Goal: Information Seeking & Learning: Check status

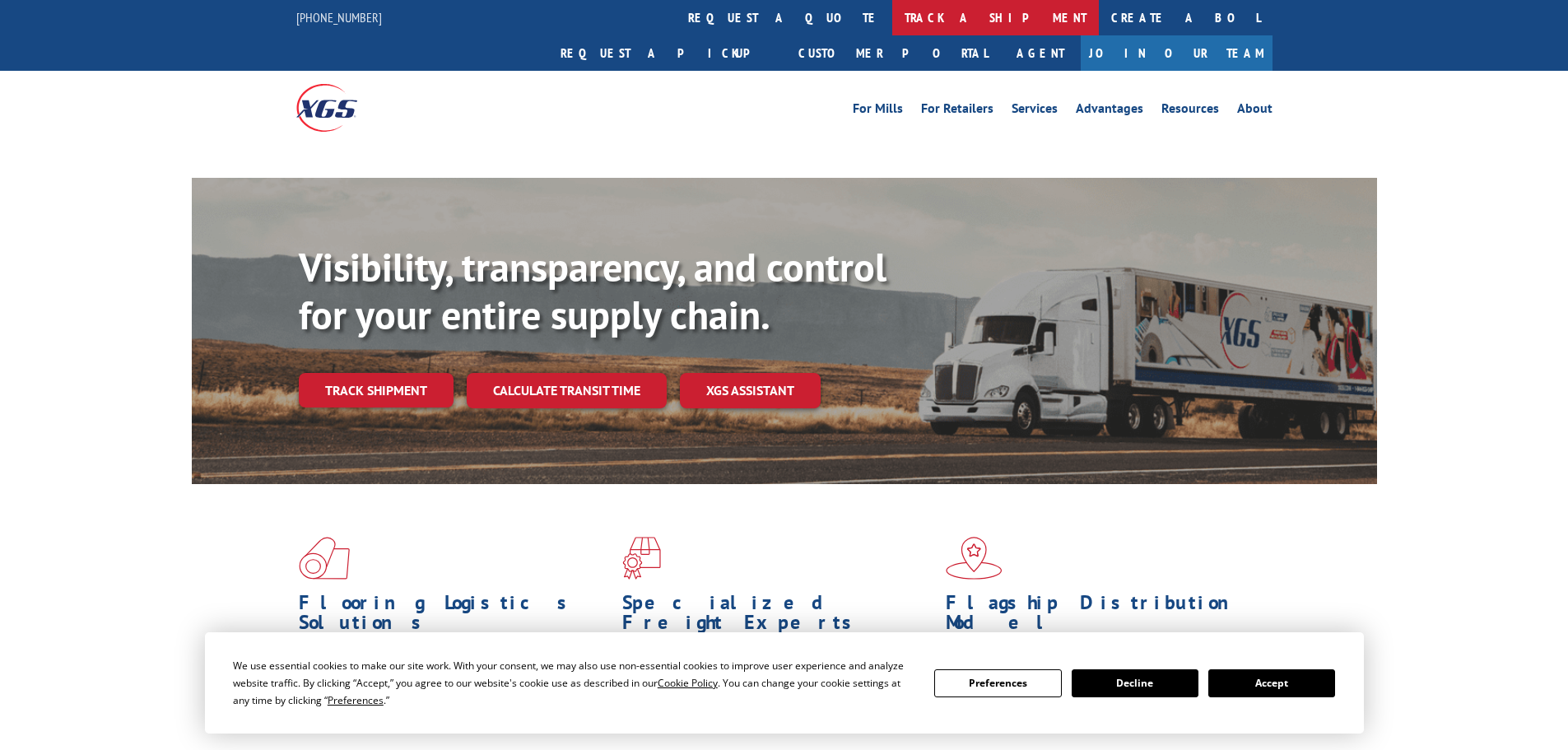
click at [892, 14] on link "track a shipment" at bounding box center [995, 18] width 206 height 35
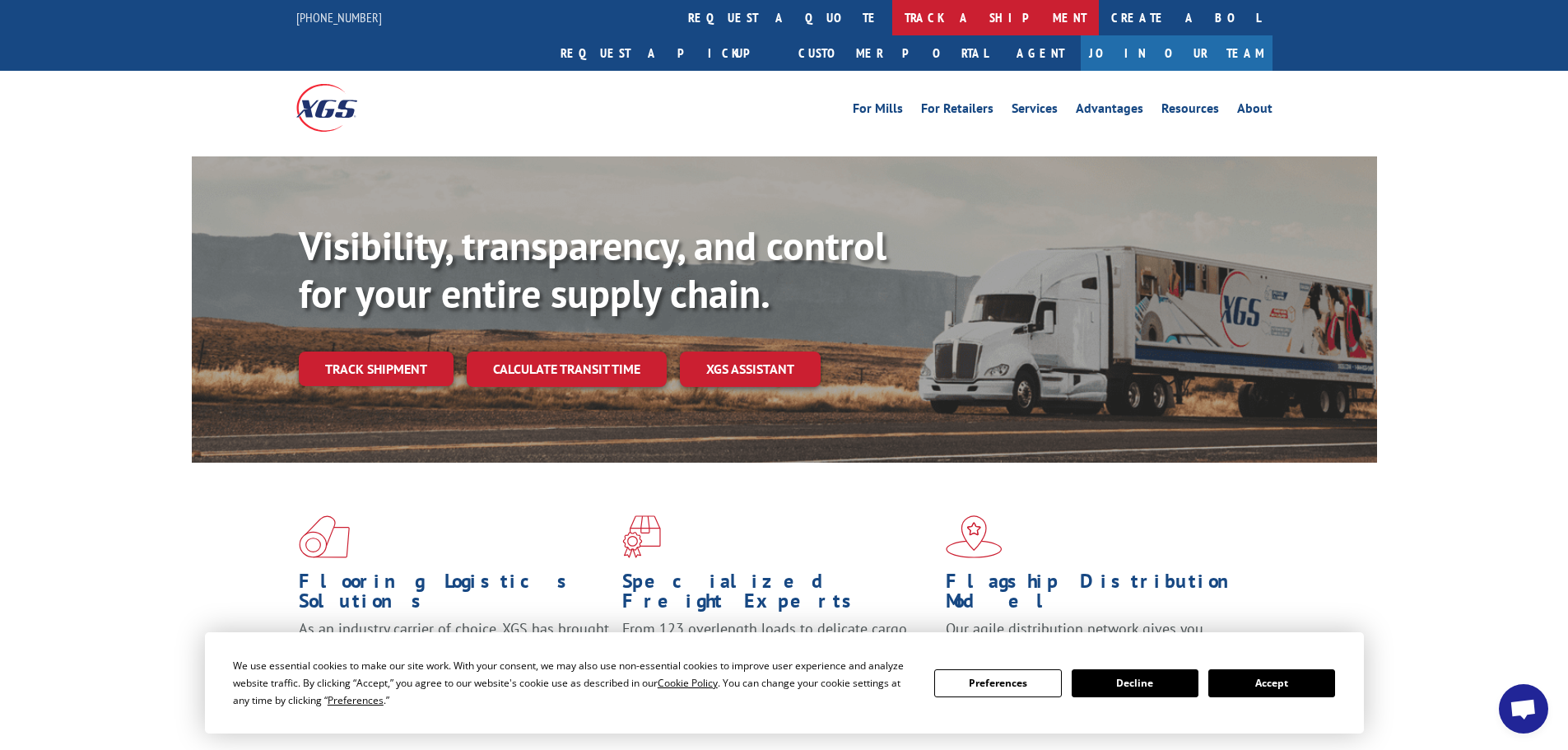
click at [892, 31] on link "track a shipment" at bounding box center [995, 18] width 206 height 35
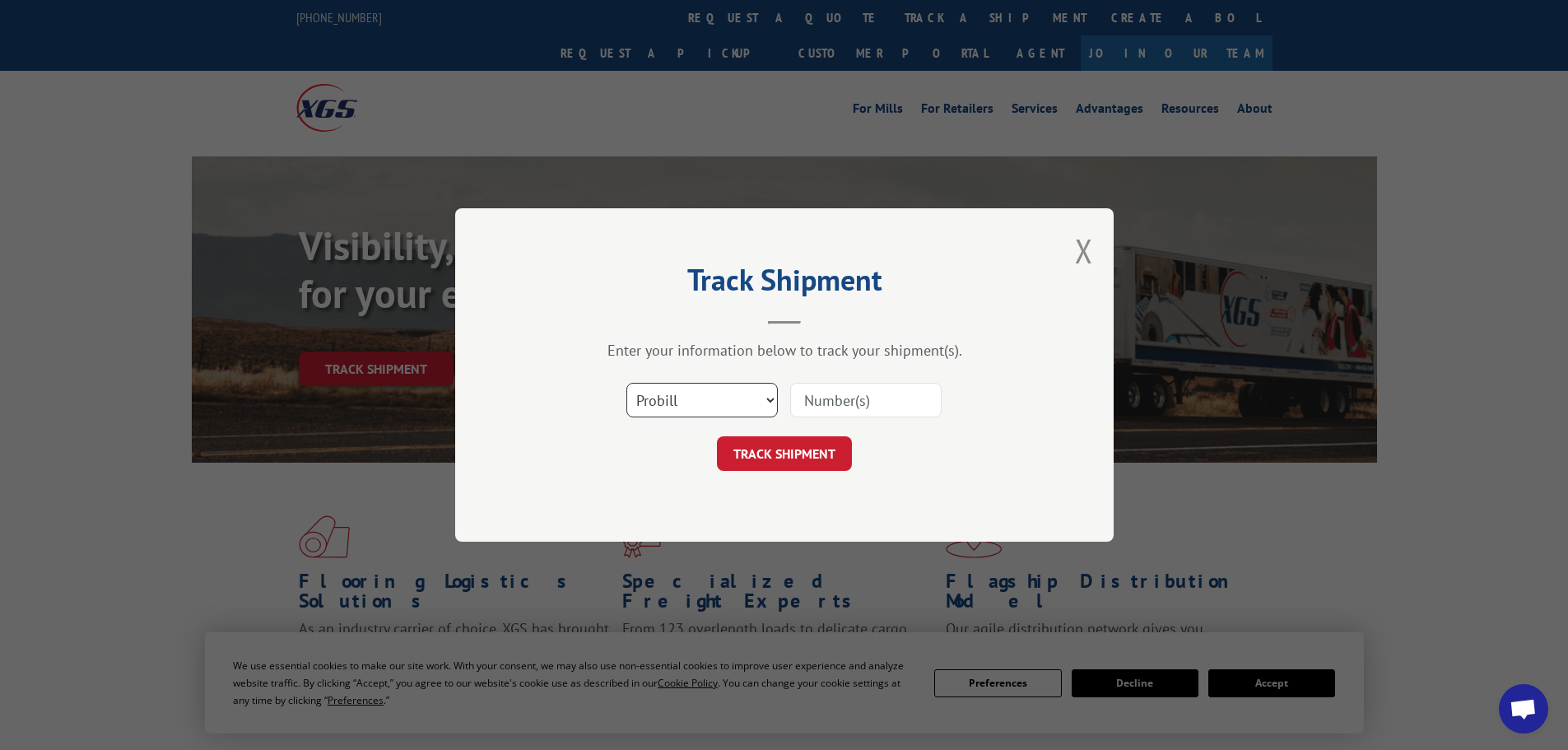
click at [702, 394] on select "Select category... Probill BOL PO" at bounding box center [701, 399] width 151 height 34
select select "bol"
click at [626, 383] on select "Select category... Probill BOL PO" at bounding box center [701, 399] width 151 height 34
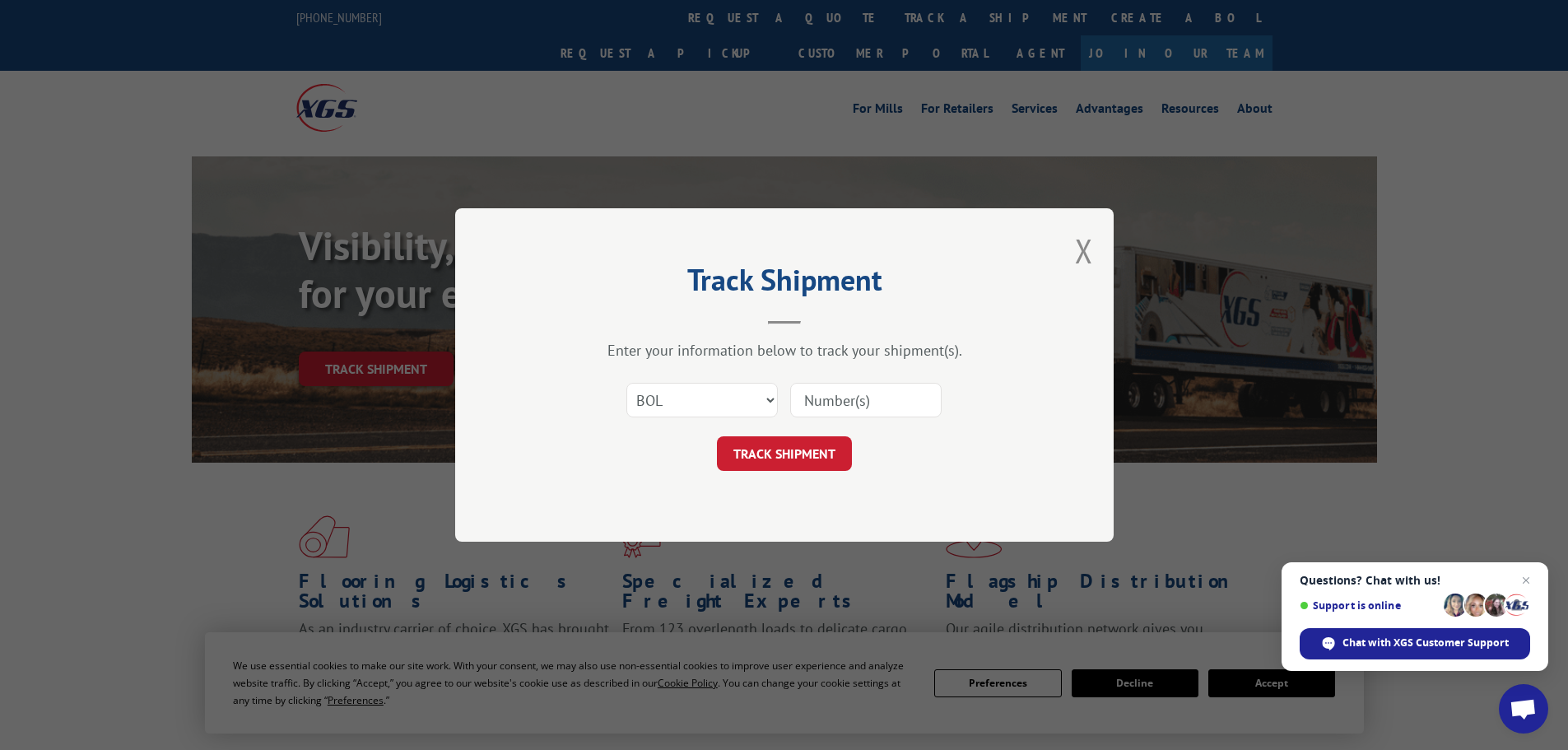
click at [831, 392] on input at bounding box center [865, 399] width 151 height 34
paste input "6013247"
type input "6013247"
click at [802, 457] on button "TRACK SHIPMENT" at bounding box center [784, 453] width 135 height 34
